Goal: Information Seeking & Learning: Learn about a topic

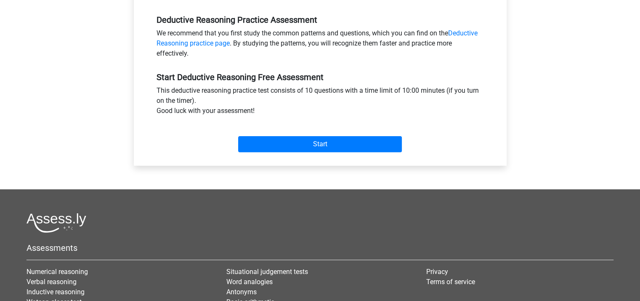
scroll to position [97, 0]
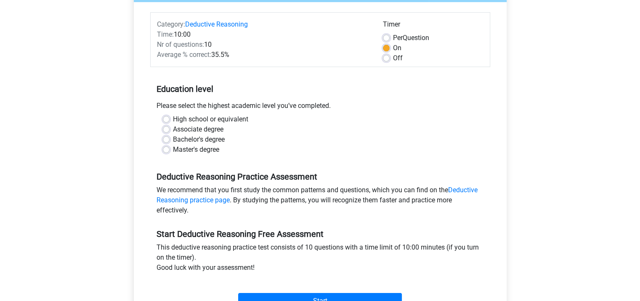
click at [173, 149] on label "Master's degree" at bounding box center [196, 149] width 46 height 10
click at [166, 149] on input "Master's degree" at bounding box center [166, 148] width 7 height 8
radio input "true"
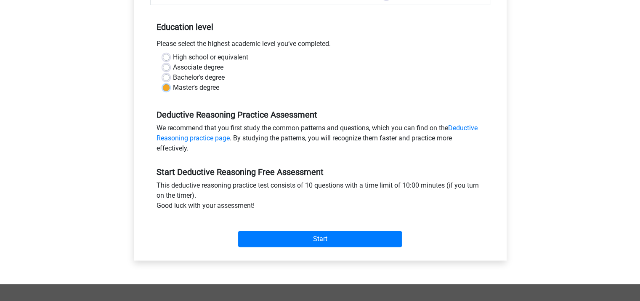
scroll to position [160, 0]
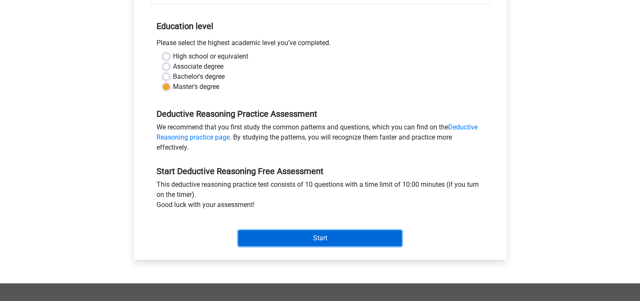
click at [315, 235] on input "Start" at bounding box center [320, 238] width 164 height 16
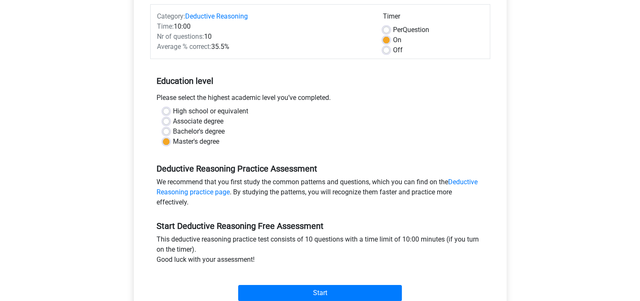
scroll to position [48, 0]
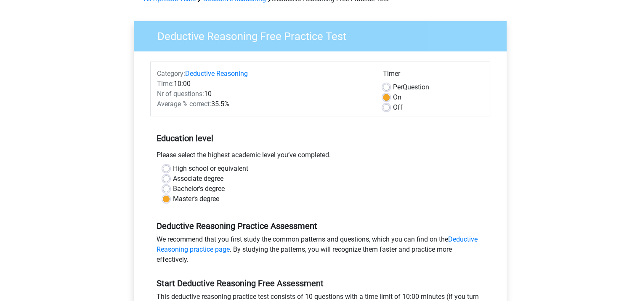
drag, startPoint x: 184, startPoint y: 65, endPoint x: 498, endPoint y: 186, distance: 337.5
click at [498, 186] on div "Category: Deductive Reasoning Time: 10:00 Nr of questions: 10 Average % correct…" at bounding box center [320, 211] width 360 height 320
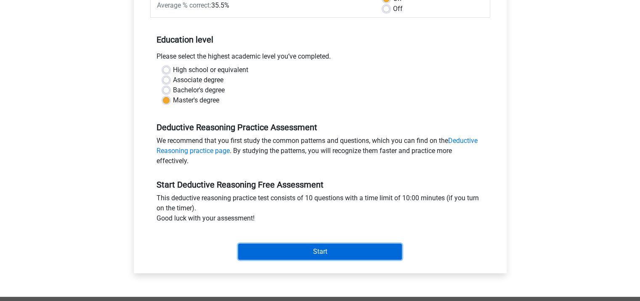
click at [318, 253] on input "Start" at bounding box center [320, 251] width 164 height 16
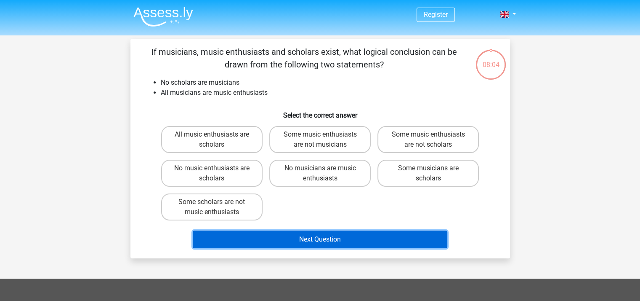
click at [333, 237] on button "Next Question" at bounding box center [320, 239] width 255 height 18
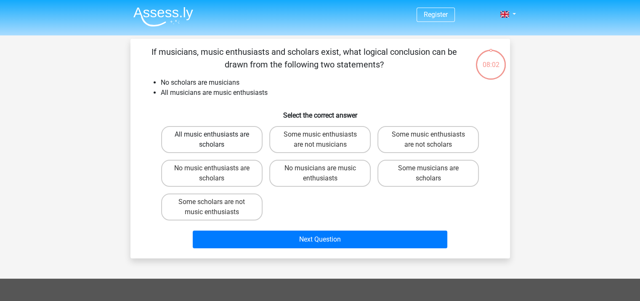
click at [226, 139] on label "All music enthusiasts are scholars" at bounding box center [211, 139] width 101 height 27
click at [217, 139] on input "All music enthusiasts are scholars" at bounding box center [214, 136] width 5 height 5
radio input "true"
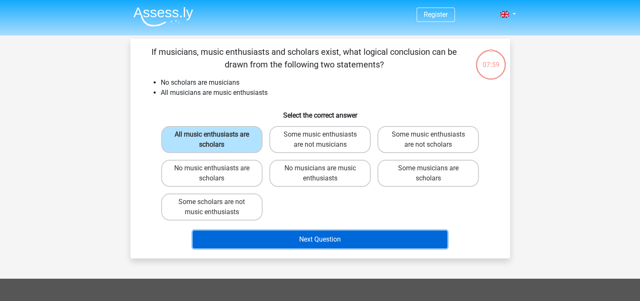
click at [343, 240] on button "Next Question" at bounding box center [320, 239] width 255 height 18
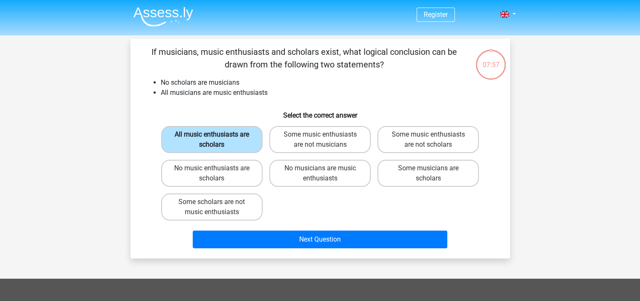
click at [256, 141] on label "All music enthusiasts are scholars" at bounding box center [211, 139] width 101 height 27
click at [217, 140] on input "All music enthusiasts are scholars" at bounding box center [214, 136] width 5 height 5
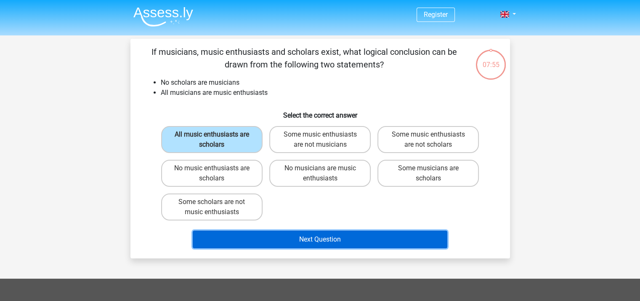
click at [345, 237] on button "Next Question" at bounding box center [320, 239] width 255 height 18
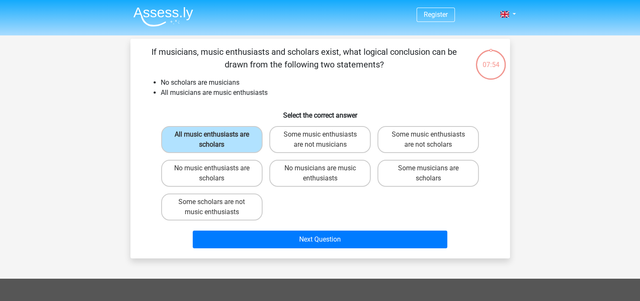
click at [226, 156] on div "No music enthusiasts are scholars" at bounding box center [212, 173] width 108 height 34
click at [314, 129] on label "Some music enthusiasts are not musicians" at bounding box center [319, 139] width 101 height 27
click at [320, 134] on input "Some music enthusiasts are not musicians" at bounding box center [322, 136] width 5 height 5
radio input "true"
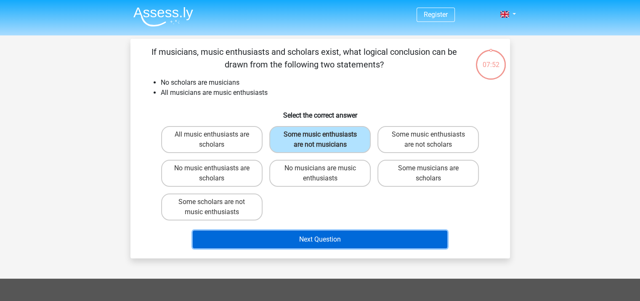
click at [354, 231] on button "Next Question" at bounding box center [320, 239] width 255 height 18
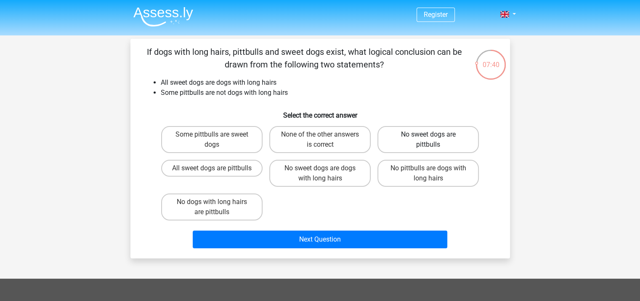
click at [394, 131] on label "No sweet dogs are pittbulls" at bounding box center [428, 139] width 101 height 27
click at [428, 134] on input "No sweet dogs are pittbulls" at bounding box center [430, 136] width 5 height 5
radio input "true"
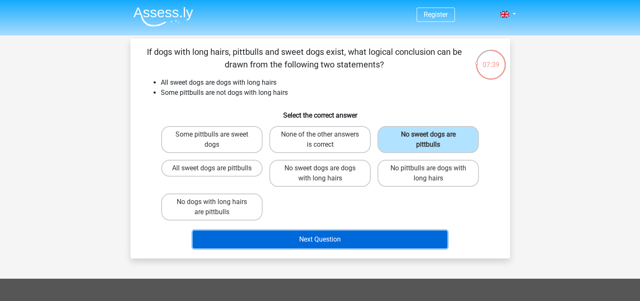
click at [369, 240] on button "Next Question" at bounding box center [320, 239] width 255 height 18
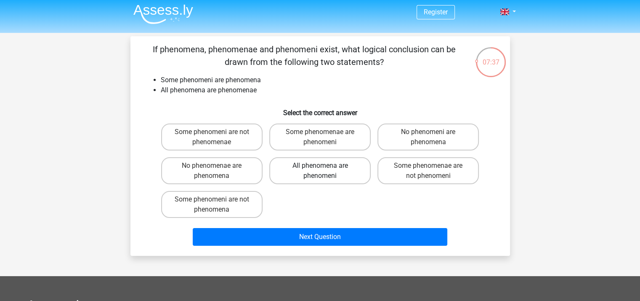
scroll to position [1, 0]
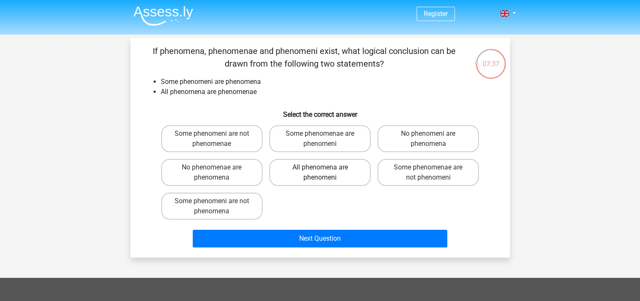
click at [324, 184] on label "All phenomena are phenomeni" at bounding box center [319, 172] width 101 height 27
click at [324, 173] on input "All phenomena are phenomeni" at bounding box center [322, 169] width 5 height 5
radio input "true"
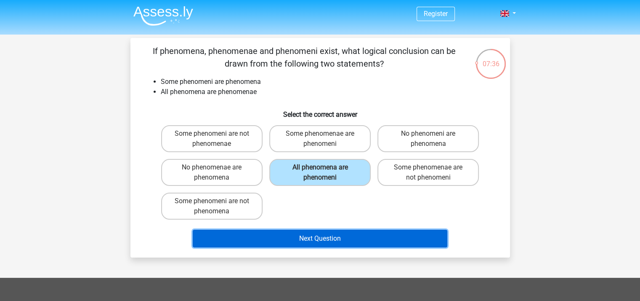
click at [327, 232] on button "Next Question" at bounding box center [320, 238] width 255 height 18
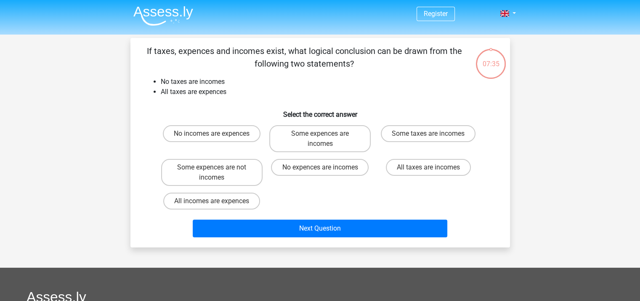
scroll to position [39, 0]
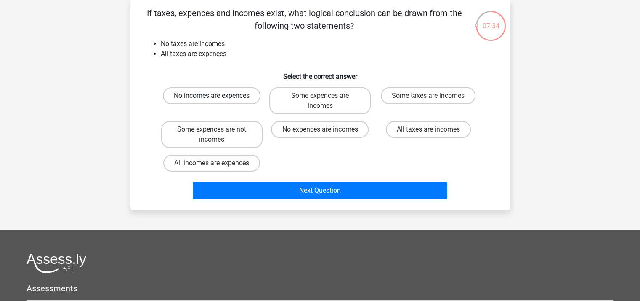
click at [218, 102] on label "No incomes are expences" at bounding box center [212, 95] width 98 height 17
click at [217, 101] on input "No incomes are expences" at bounding box center [214, 98] width 5 height 5
radio input "true"
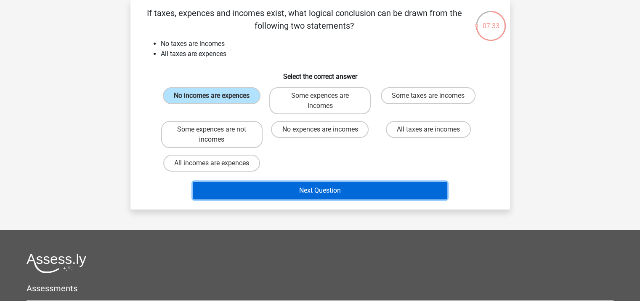
click at [334, 191] on button "Next Question" at bounding box center [320, 190] width 255 height 18
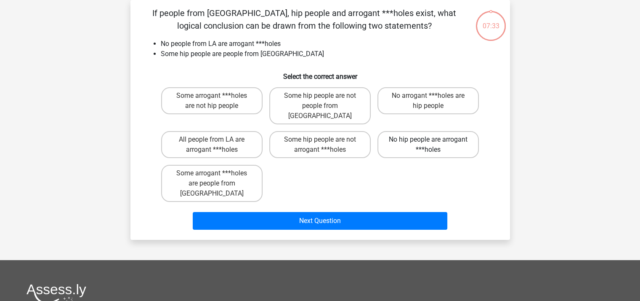
click at [414, 132] on label "No hip people are arrogant ***holes" at bounding box center [428, 144] width 101 height 27
click at [428, 139] on input "No hip people are arrogant ***holes" at bounding box center [430, 141] width 5 height 5
radio input "true"
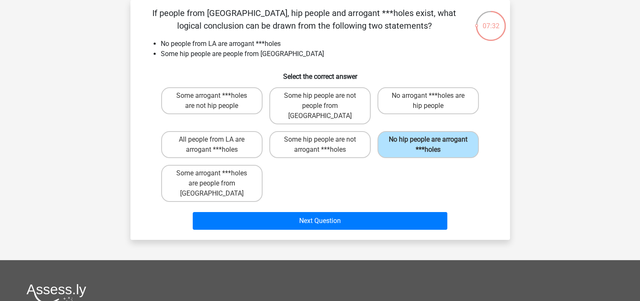
click at [364, 212] on div "Next Question" at bounding box center [320, 222] width 325 height 21
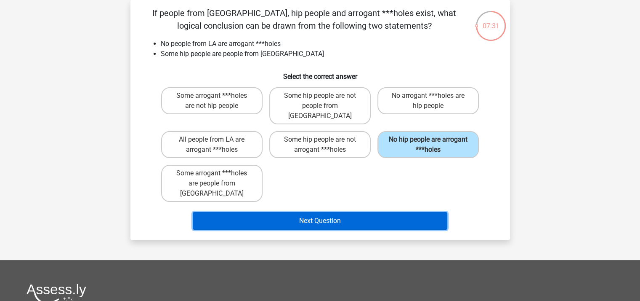
click at [343, 212] on button "Next Question" at bounding box center [320, 221] width 255 height 18
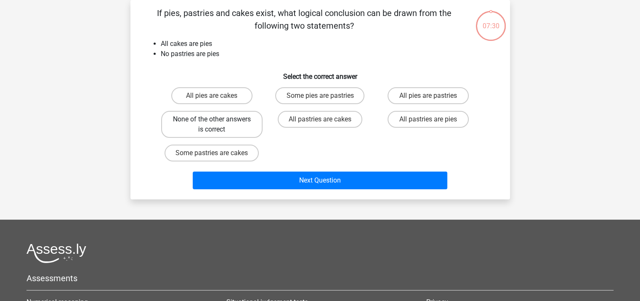
click at [226, 128] on label "None of the other answers is correct" at bounding box center [211, 124] width 101 height 27
click at [217, 125] on input "None of the other answers is correct" at bounding box center [214, 121] width 5 height 5
radio input "true"
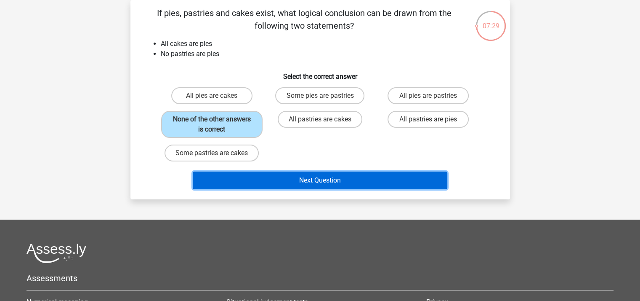
click at [301, 174] on button "Next Question" at bounding box center [320, 180] width 255 height 18
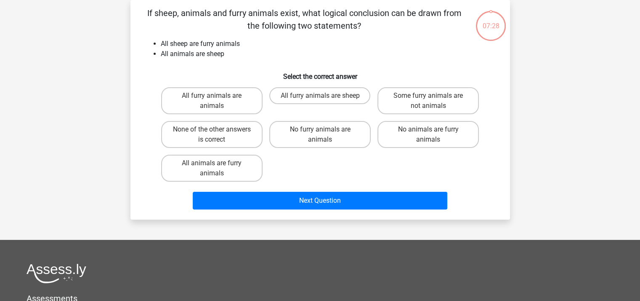
scroll to position [11, 0]
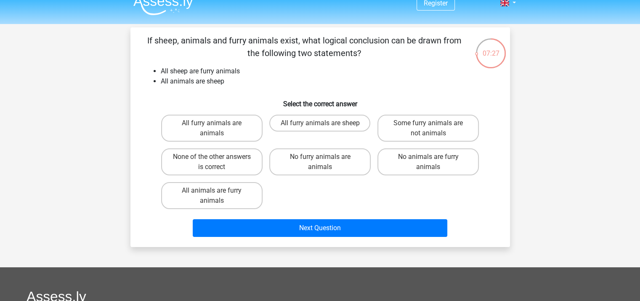
click at [322, 126] on input "All furry animals are sheep" at bounding box center [322, 125] width 5 height 5
radio input "true"
click at [335, 200] on div "All furry animals are animals All furry animals are sheep Some furry animals ar…" at bounding box center [320, 161] width 325 height 101
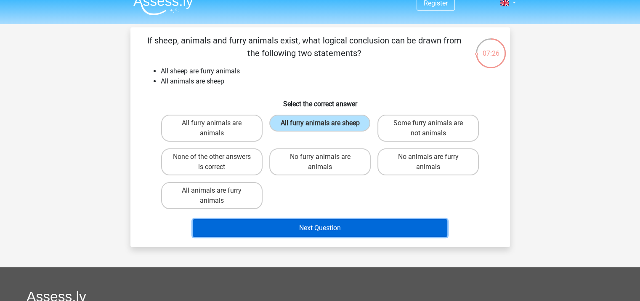
click at [329, 231] on button "Next Question" at bounding box center [320, 228] width 255 height 18
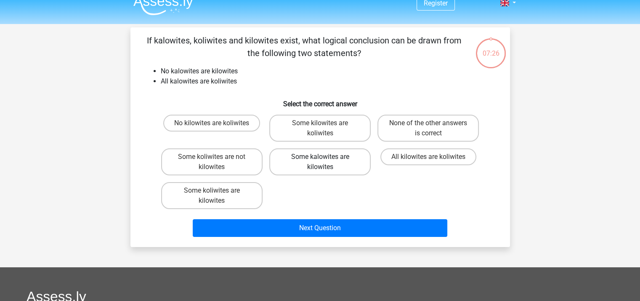
scroll to position [39, 0]
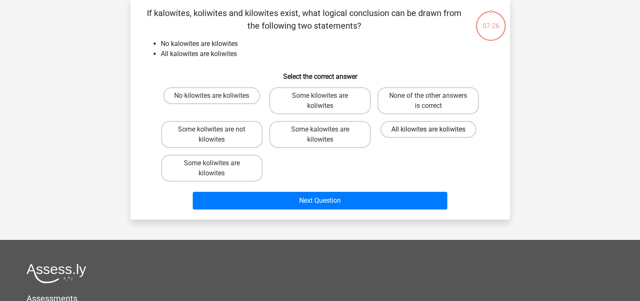
click at [398, 128] on label "All kilowites are koliwites" at bounding box center [428, 129] width 96 height 17
click at [428, 129] on input "All kilowites are koliwites" at bounding box center [430, 131] width 5 height 5
radio input "true"
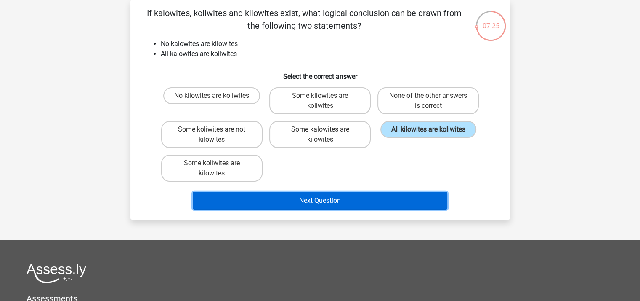
click at [362, 203] on button "Next Question" at bounding box center [320, 200] width 255 height 18
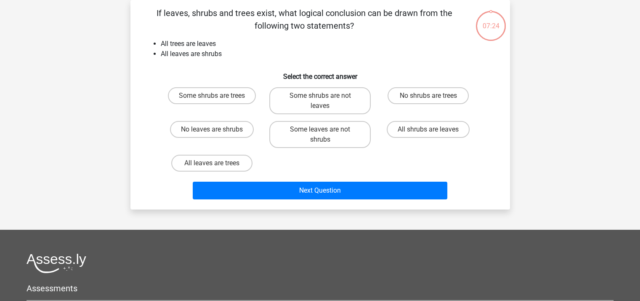
scroll to position [0, 0]
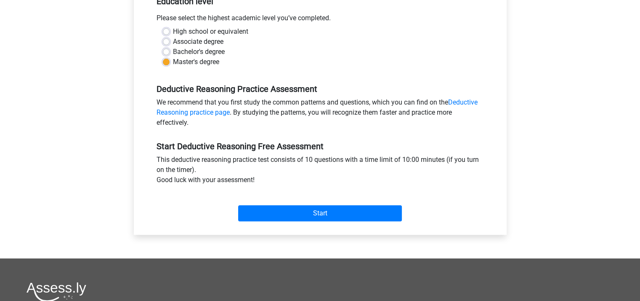
scroll to position [185, 0]
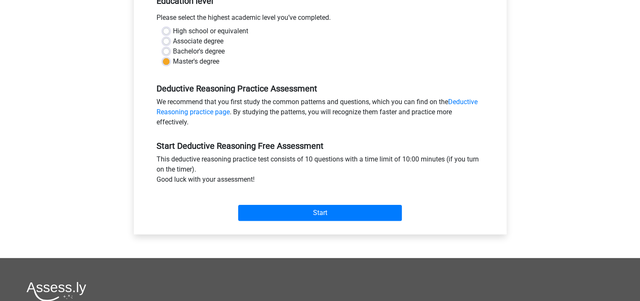
click at [317, 222] on div "Start" at bounding box center [320, 206] width 340 height 36
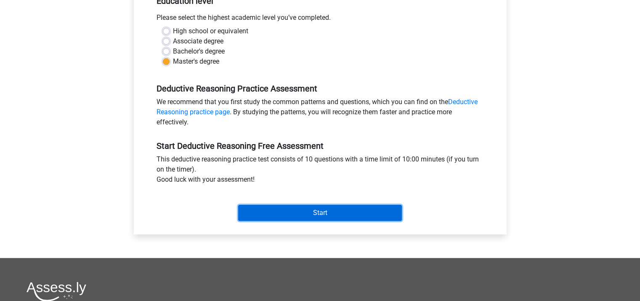
click at [318, 213] on input "Start" at bounding box center [320, 213] width 164 height 16
